Goal: Transaction & Acquisition: Book appointment/travel/reservation

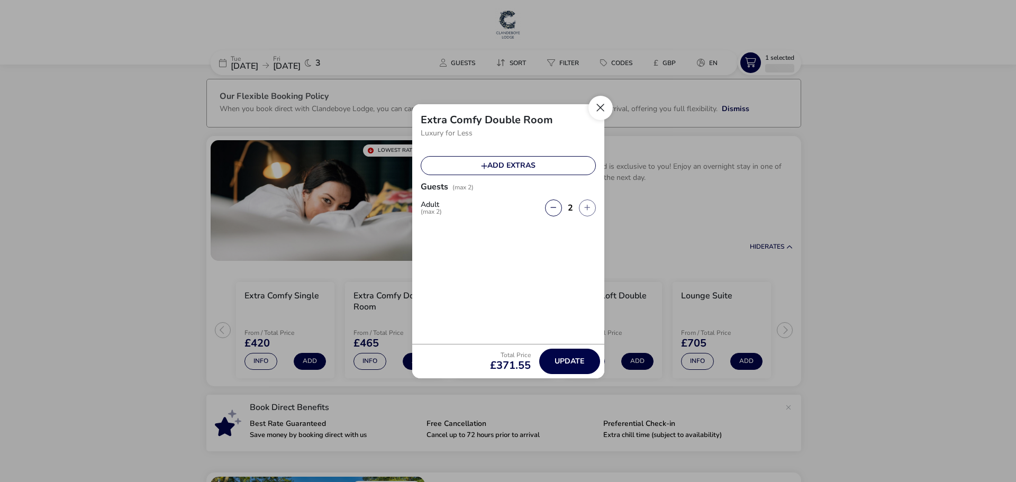
click at [605, 111] on button "Close" at bounding box center [601, 108] width 24 height 24
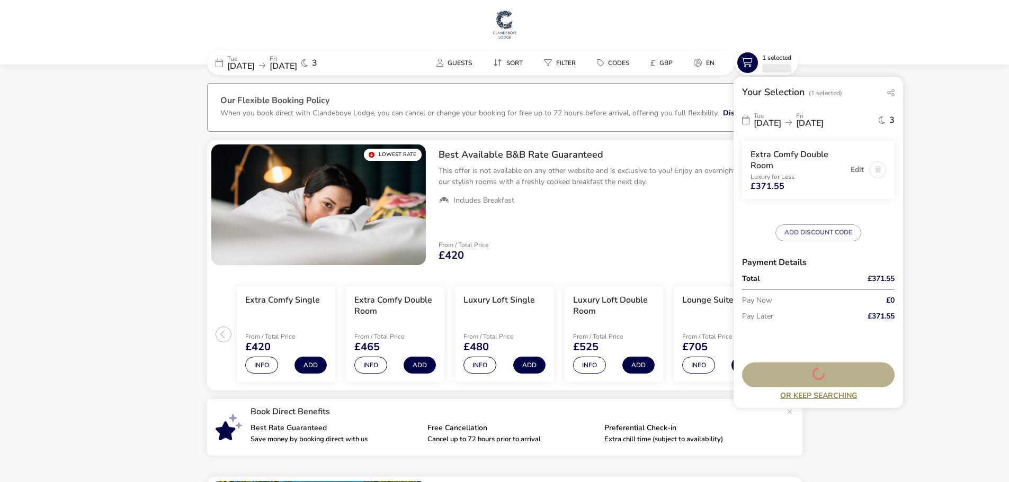
click at [782, 130] on div "[DATE] [DATE] 3" at bounding box center [818, 119] width 152 height 25
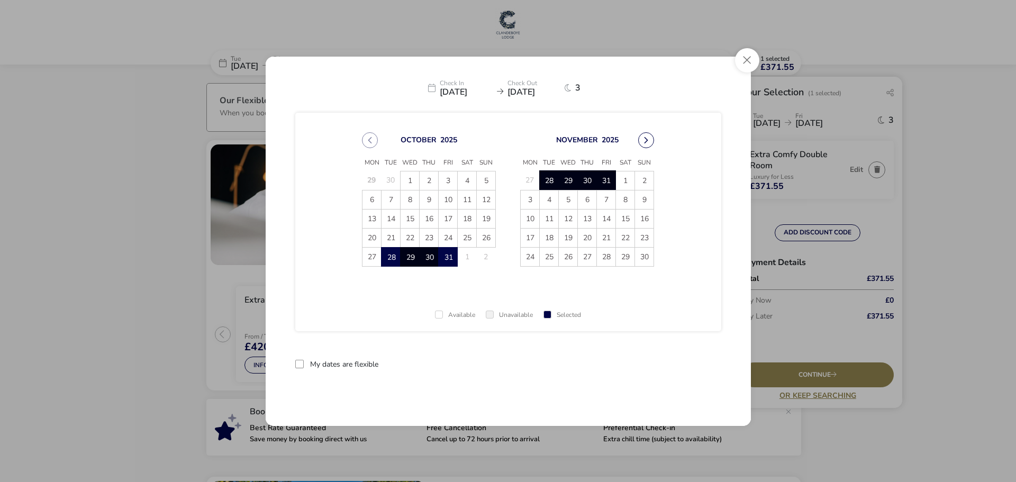
click at [653, 141] on button "Next Month" at bounding box center [646, 140] width 16 height 16
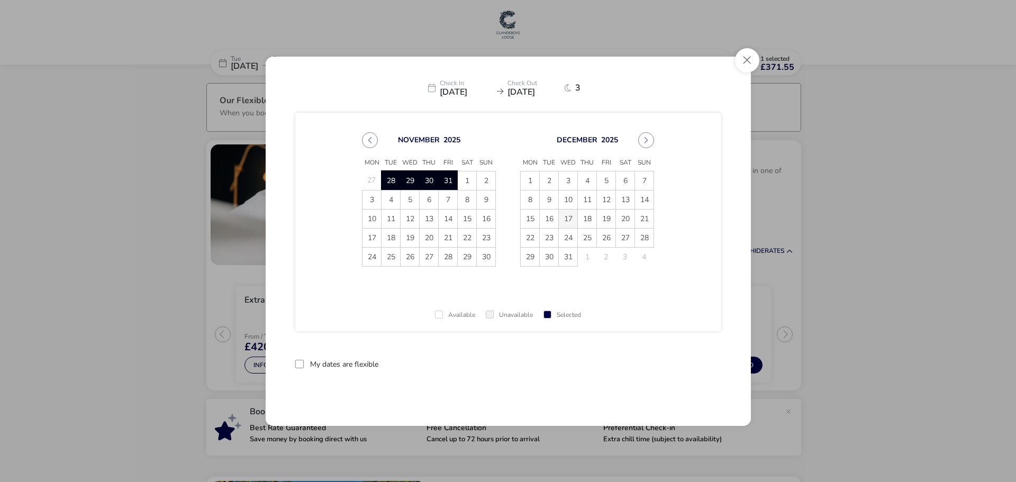
click at [571, 220] on span "17" at bounding box center [568, 219] width 19 height 19
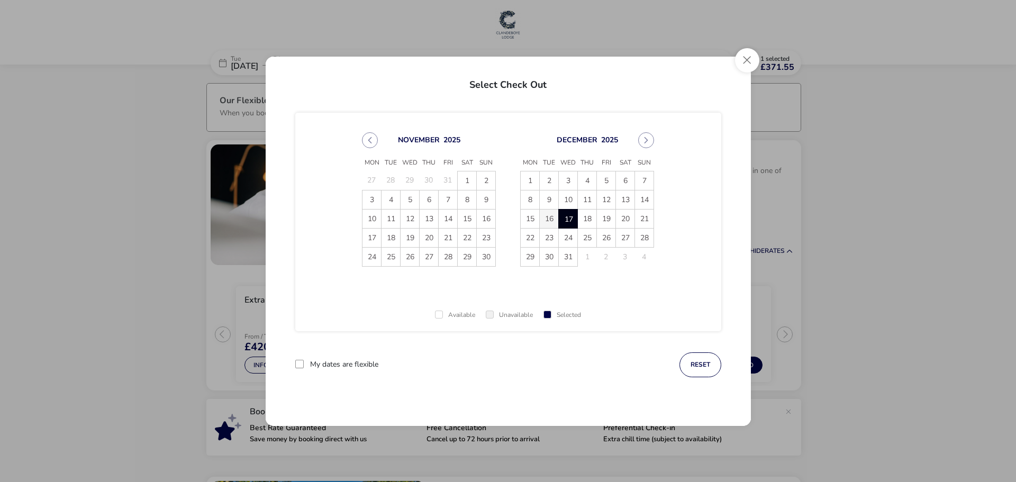
click at [552, 220] on span "16" at bounding box center [549, 219] width 19 height 19
click at [564, 220] on span "17" at bounding box center [569, 219] width 19 height 19
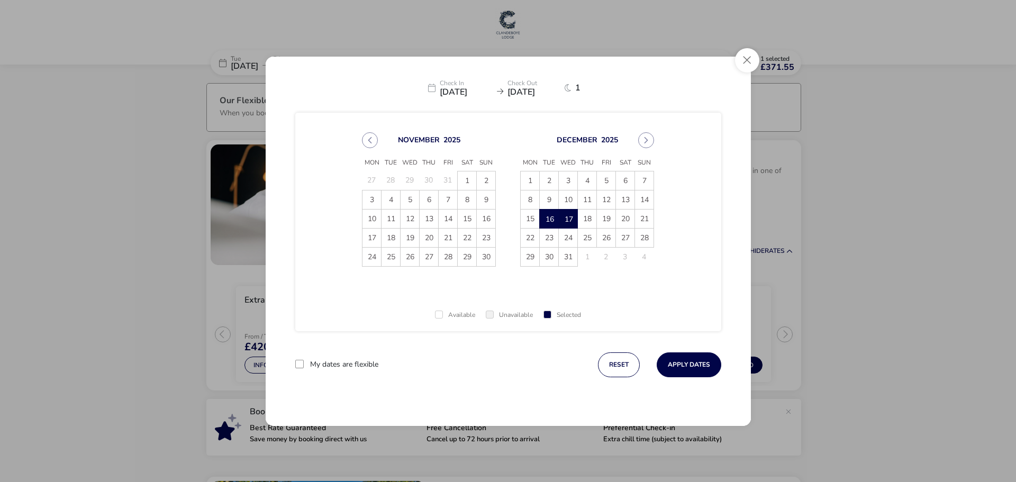
click at [573, 223] on span "17" at bounding box center [569, 219] width 19 height 19
click at [583, 218] on span "18" at bounding box center [587, 219] width 19 height 19
click at [677, 362] on button "Apply Dates" at bounding box center [689, 365] width 65 height 25
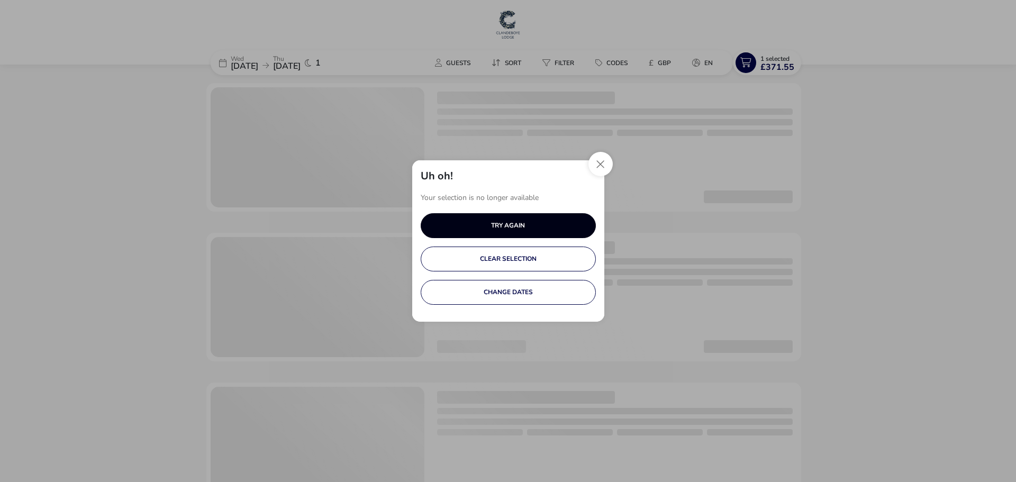
click at [472, 229] on button "TRY AGAIN" at bounding box center [508, 225] width 175 height 25
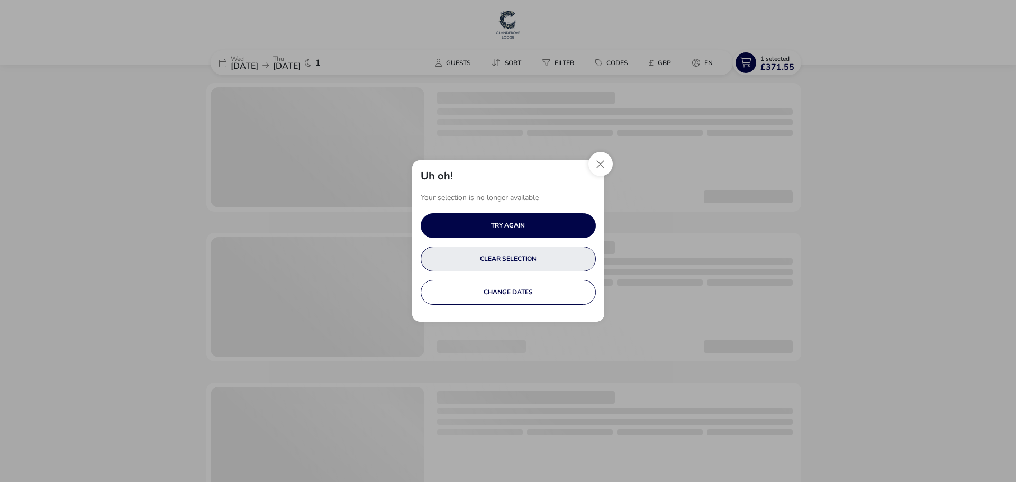
click at [514, 264] on button "CLEAR SELECTION" at bounding box center [508, 259] width 175 height 25
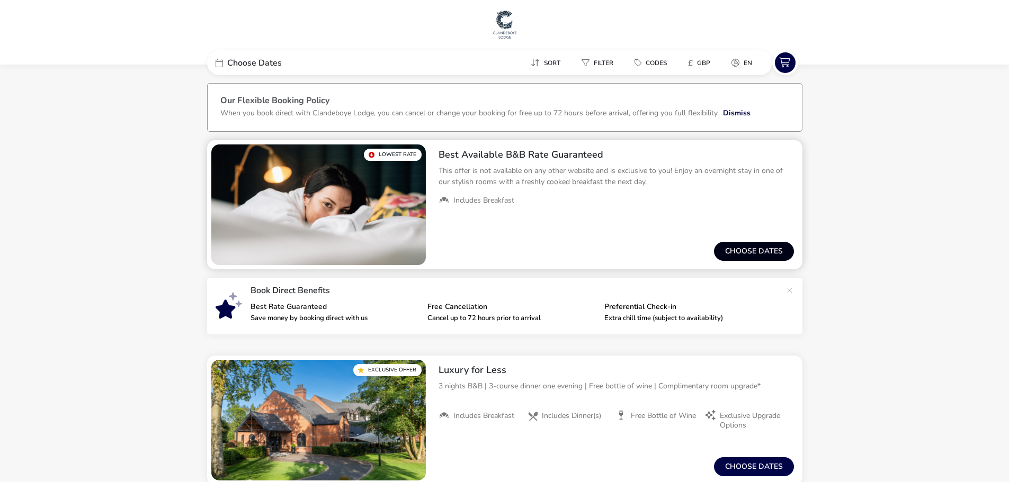
click at [748, 257] on button "Choose dates" at bounding box center [754, 251] width 80 height 19
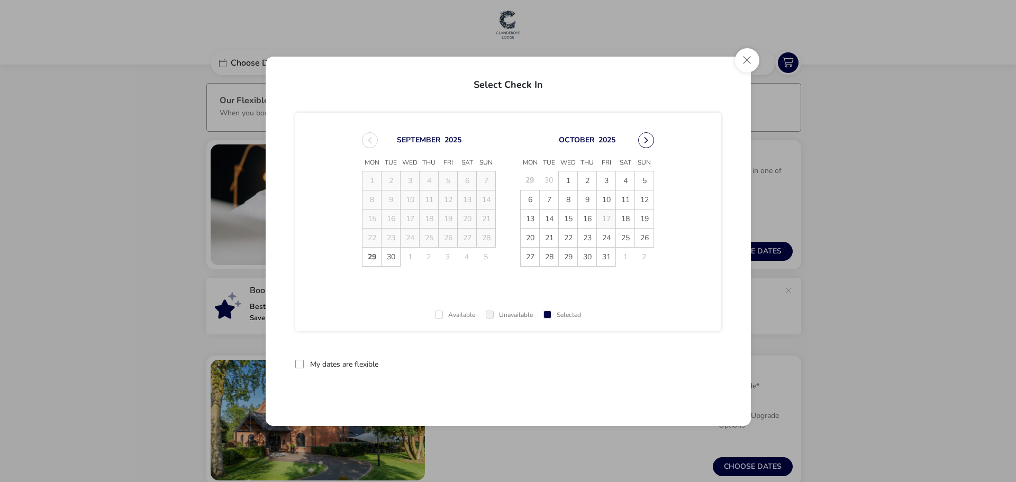
drag, startPoint x: 618, startPoint y: 137, endPoint x: 645, endPoint y: 137, distance: 27.0
click at [645, 137] on button "Next Month" at bounding box center [646, 140] width 16 height 16
click at [569, 223] on span "17" at bounding box center [568, 219] width 19 height 19
click at [590, 222] on span "18" at bounding box center [587, 219] width 19 height 19
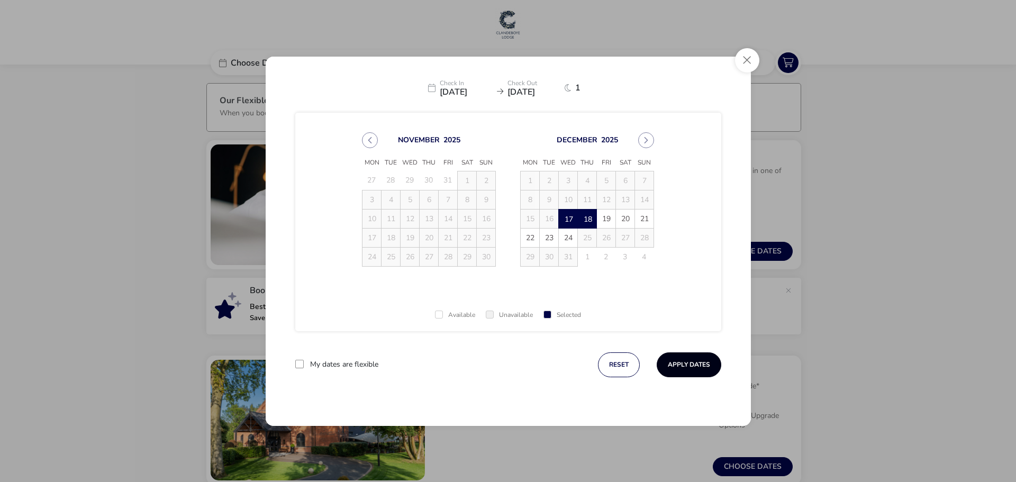
click at [686, 371] on button "Apply Dates" at bounding box center [689, 365] width 65 height 25
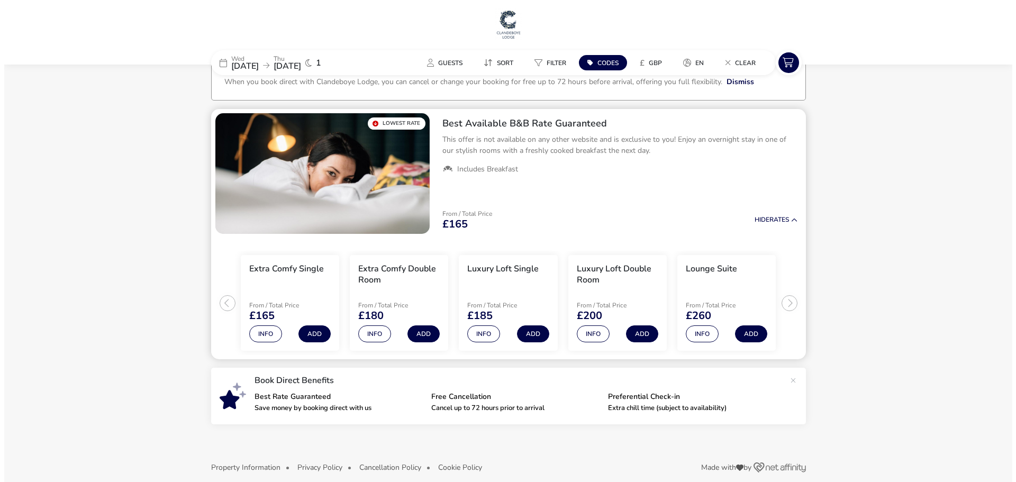
scroll to position [43, 0]
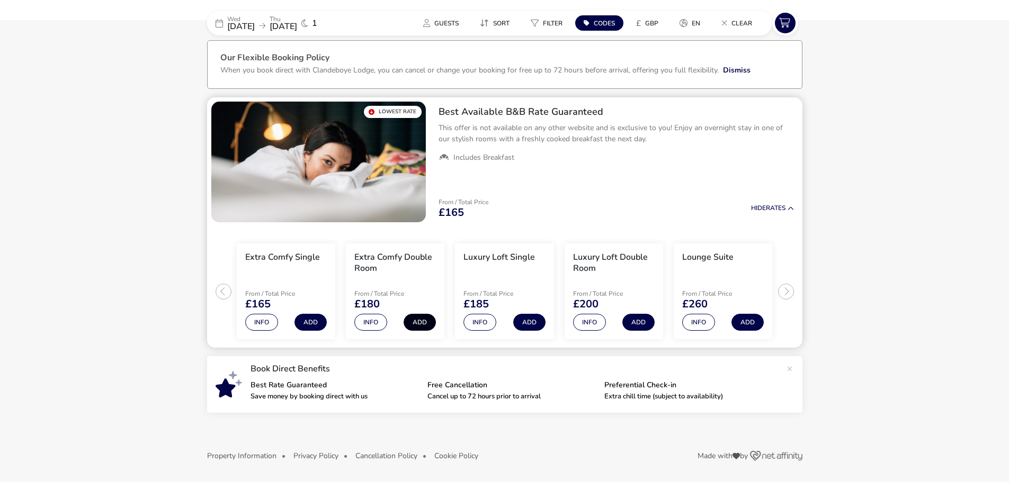
click at [430, 326] on button "Add" at bounding box center [419, 322] width 32 height 17
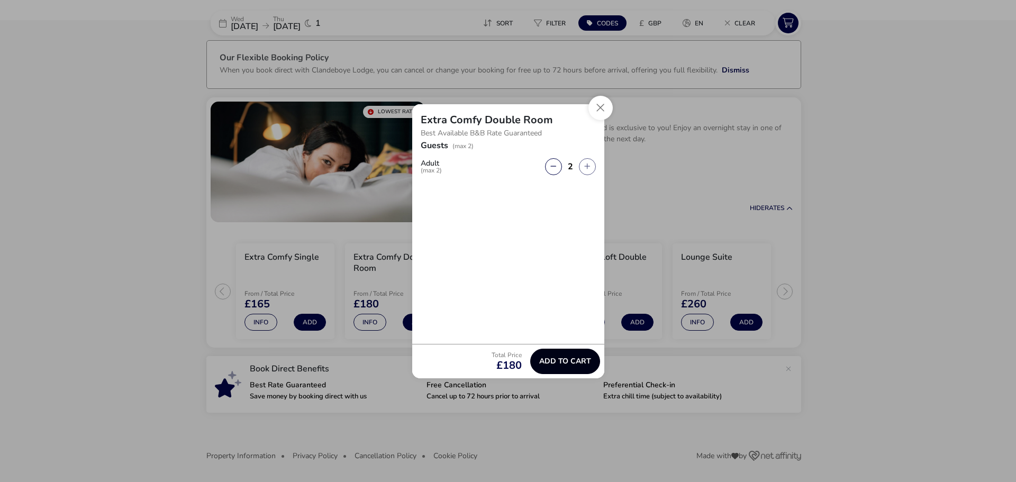
click at [580, 374] on button "Add to cart" at bounding box center [565, 361] width 70 height 25
